Goal: Transaction & Acquisition: Purchase product/service

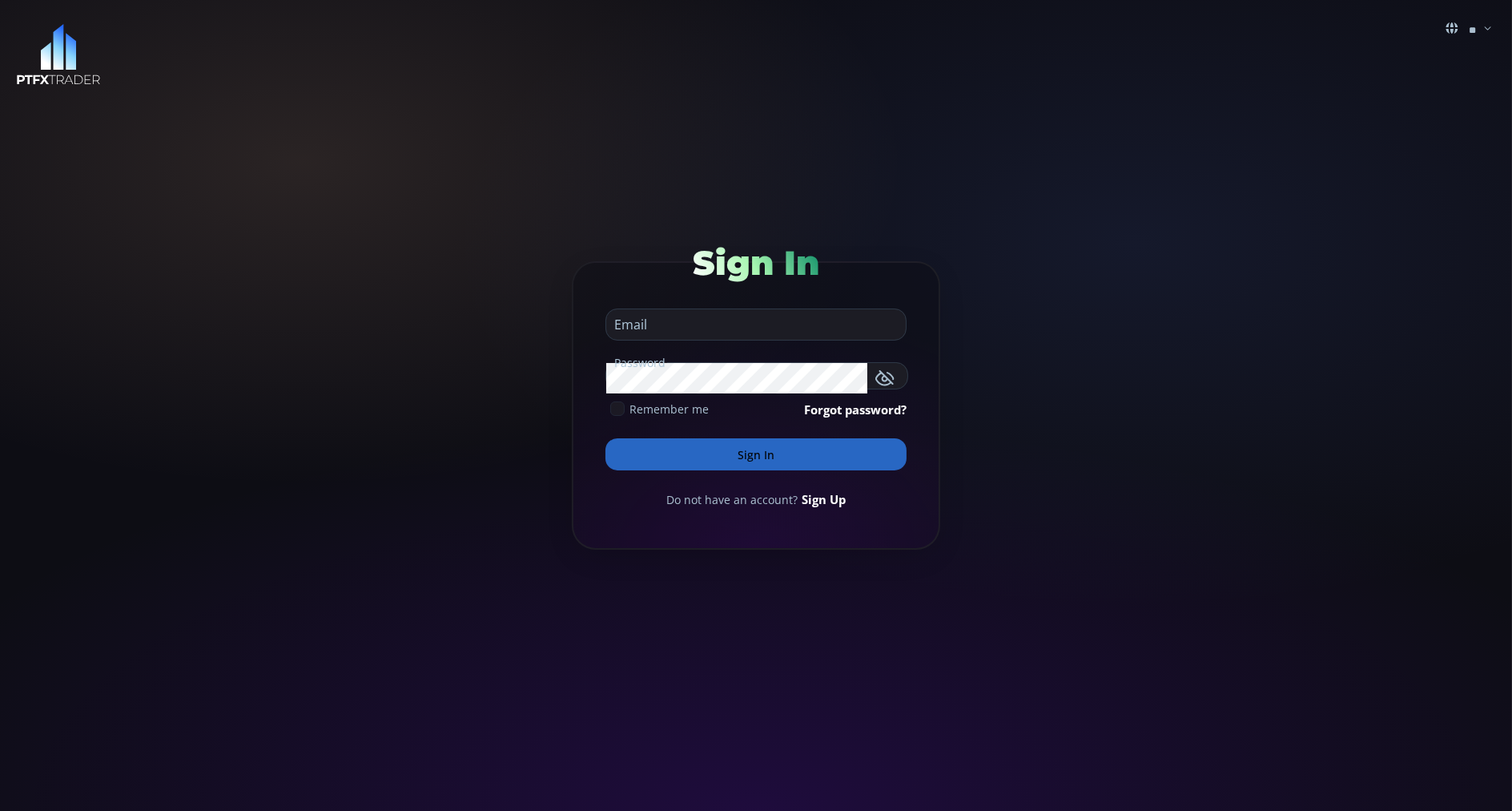
type input "**********"
click at [631, 454] on button "Sign In" at bounding box center [756, 455] width 301 height 32
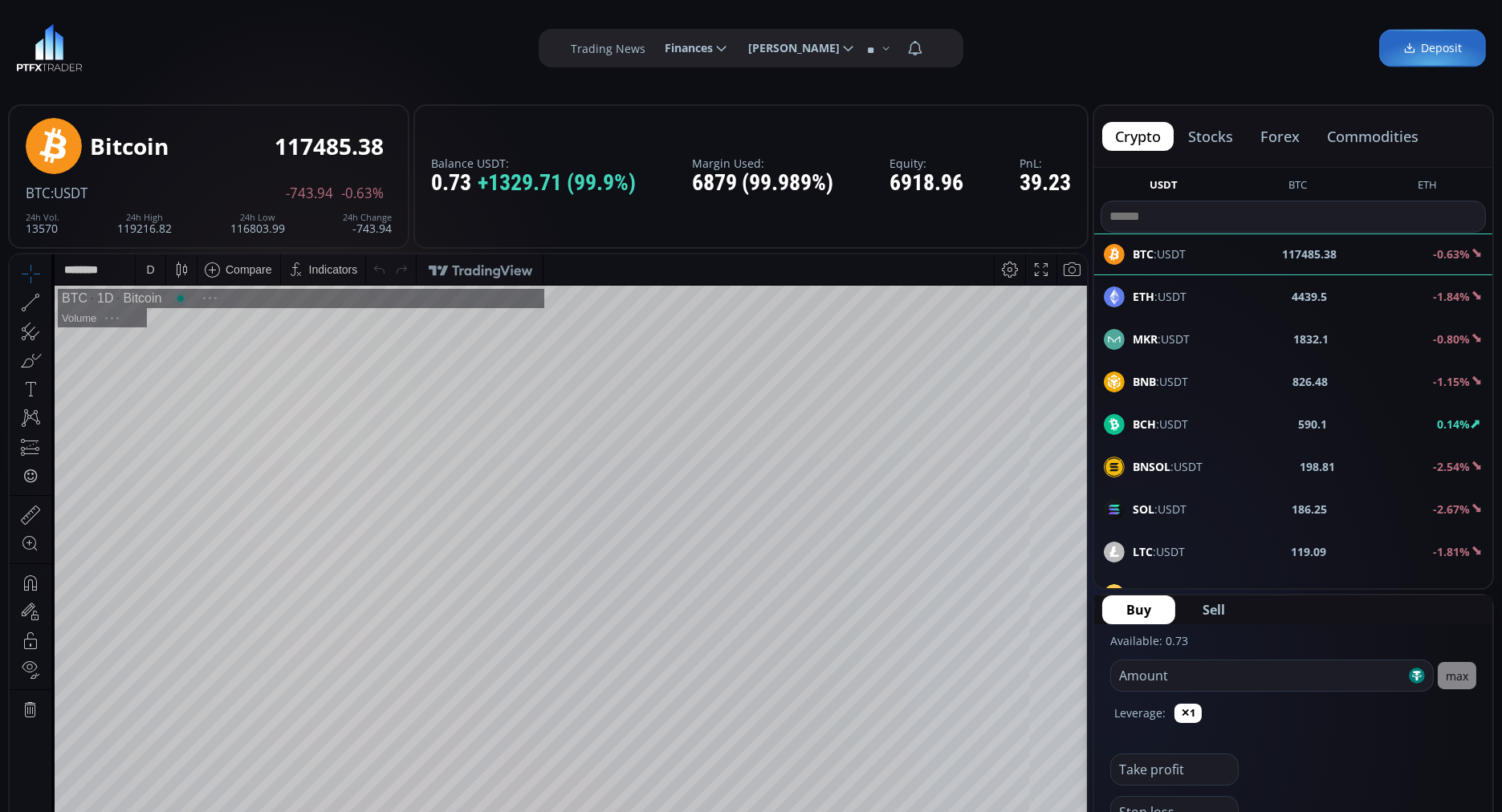
scroll to position [217, 0]
click at [1368, 141] on button "commodities" at bounding box center [1372, 136] width 117 height 29
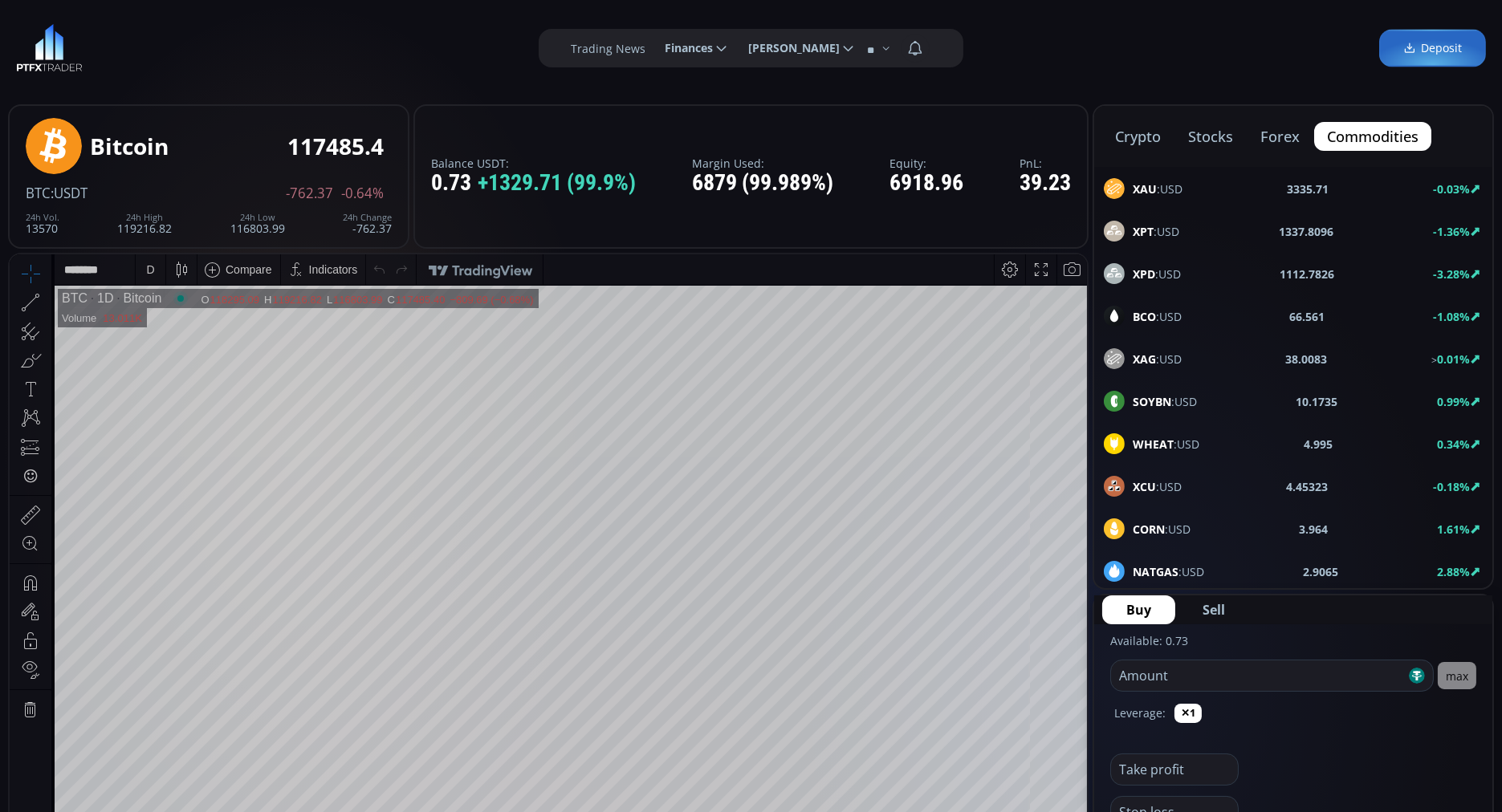
click at [1199, 186] on div "XAU :USD 3335.71 -0.03%" at bounding box center [1293, 188] width 379 height 21
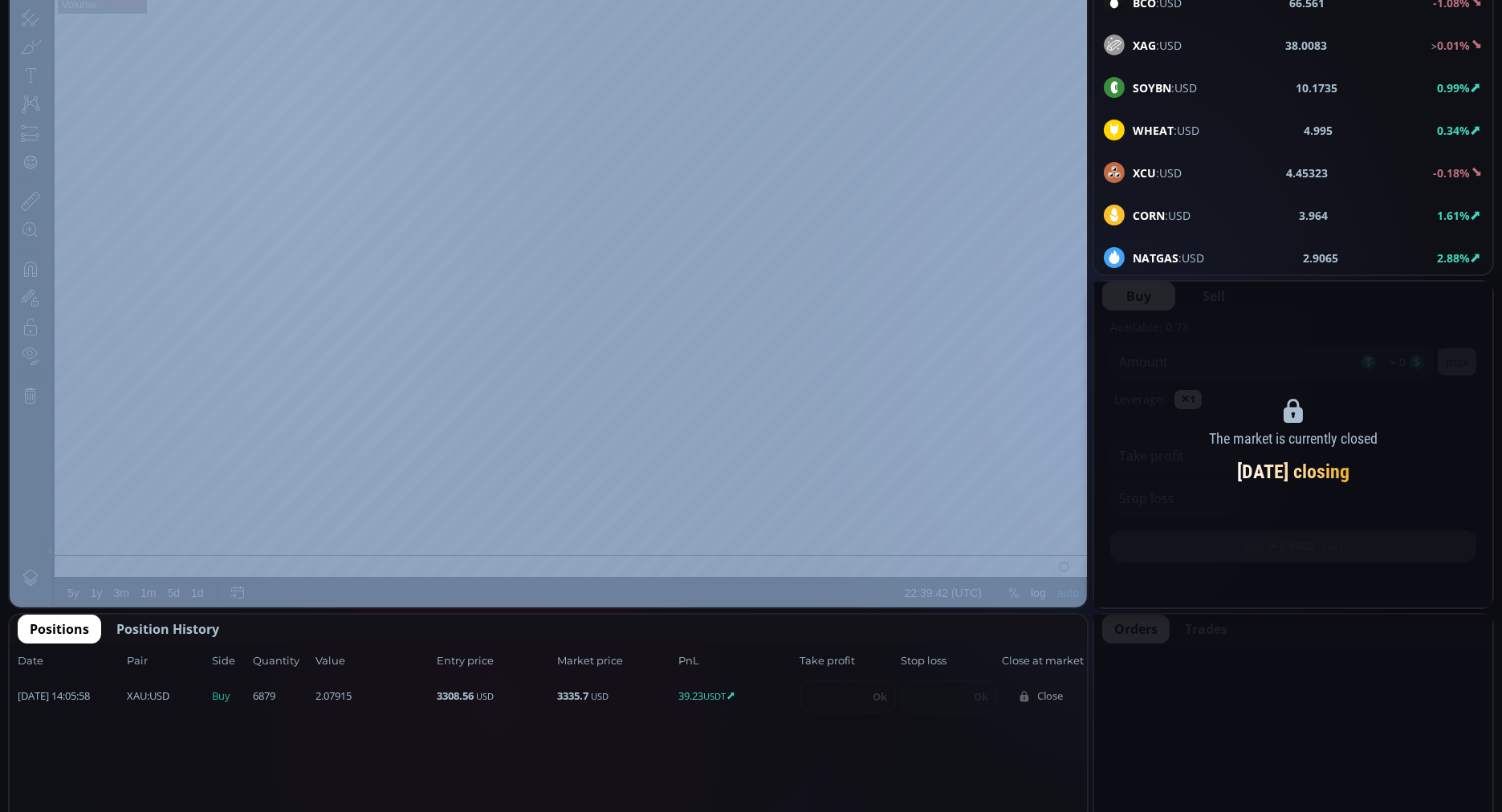
scroll to position [309, 0]
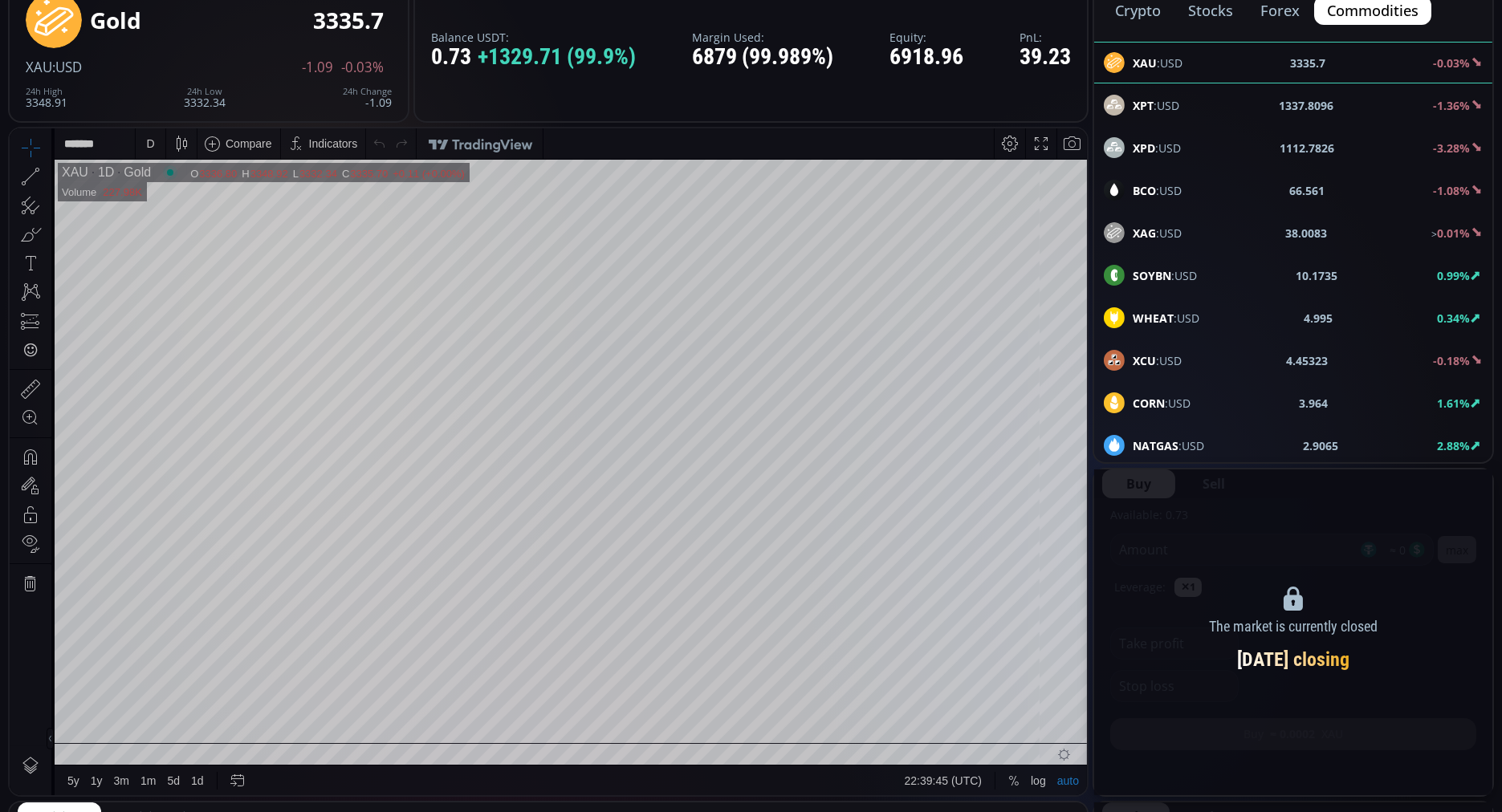
scroll to position [0, 0]
